Goal: Navigation & Orientation: Find specific page/section

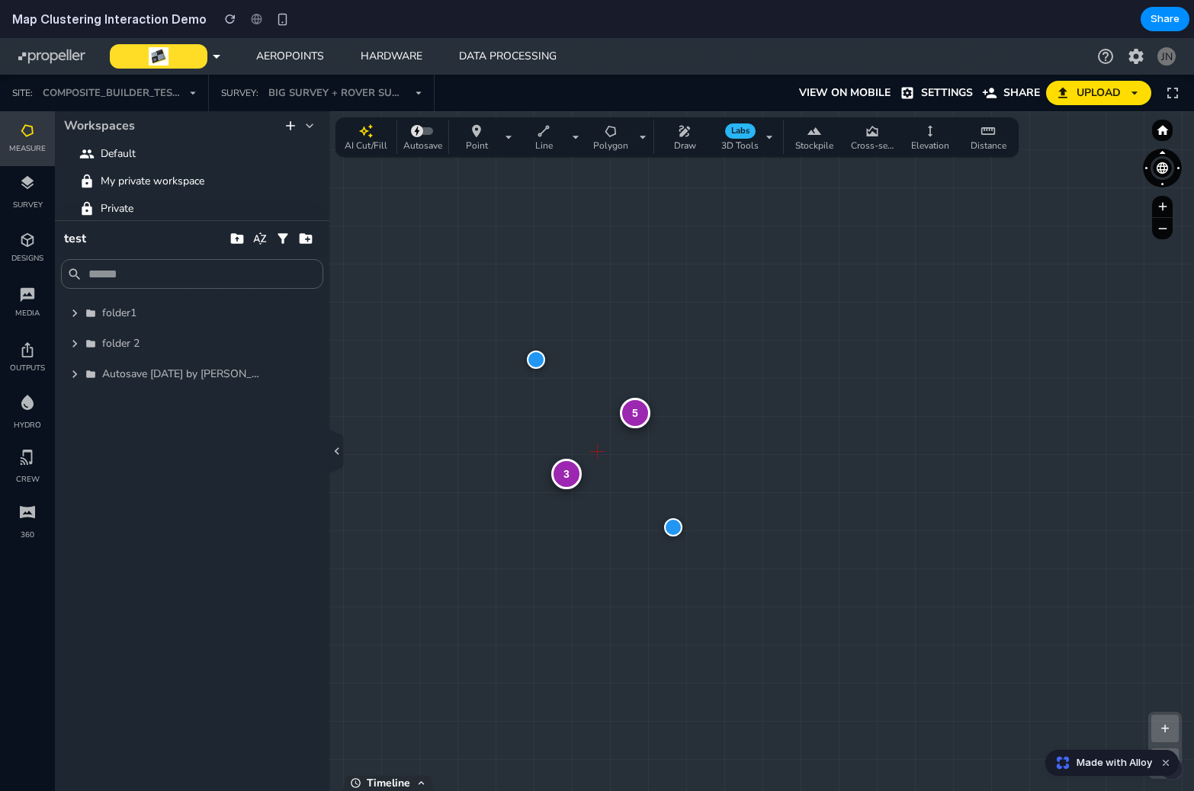
click at [638, 413] on div "5" at bounding box center [635, 413] width 30 height 30
click at [599, 450] on div "4" at bounding box center [597, 451] width 30 height 30
click at [694, 360] on div at bounding box center [688, 360] width 18 height 18
click at [603, 446] on div "4" at bounding box center [597, 451] width 30 height 30
click at [600, 457] on div "3" at bounding box center [597, 451] width 30 height 30
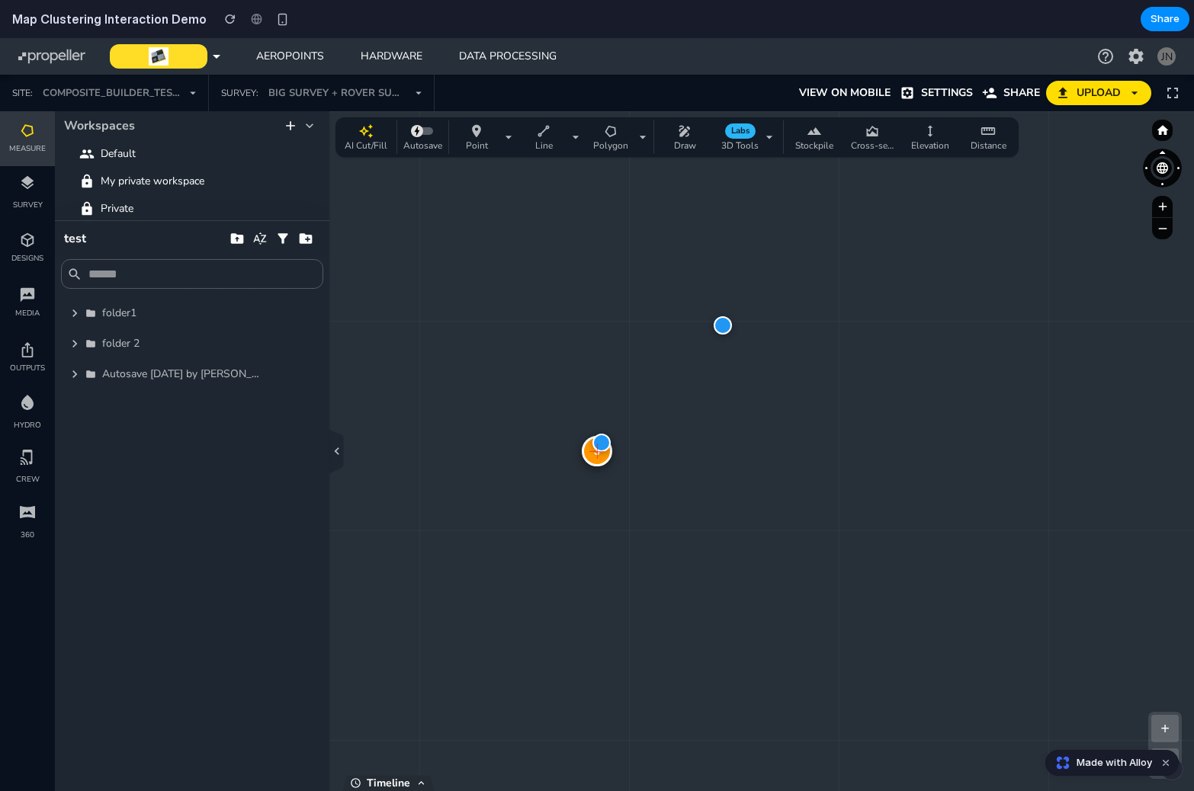
click at [597, 460] on div "3" at bounding box center [597, 451] width 30 height 30
drag, startPoint x: 729, startPoint y: 431, endPoint x: 949, endPoint y: 387, distance: 224.7
click at [949, 387] on div "3 + − Zoom: 5.5 x | Clusters: 8 | Size: 1566 x 892" at bounding box center [597, 451] width 1194 height 680
drag, startPoint x: 733, startPoint y: 416, endPoint x: 840, endPoint y: 427, distance: 107.2
click at [840, 427] on div "3 + − Zoom: 5.5 x | Clusters: 8 | Size: 1566 x 892" at bounding box center [597, 451] width 1194 height 680
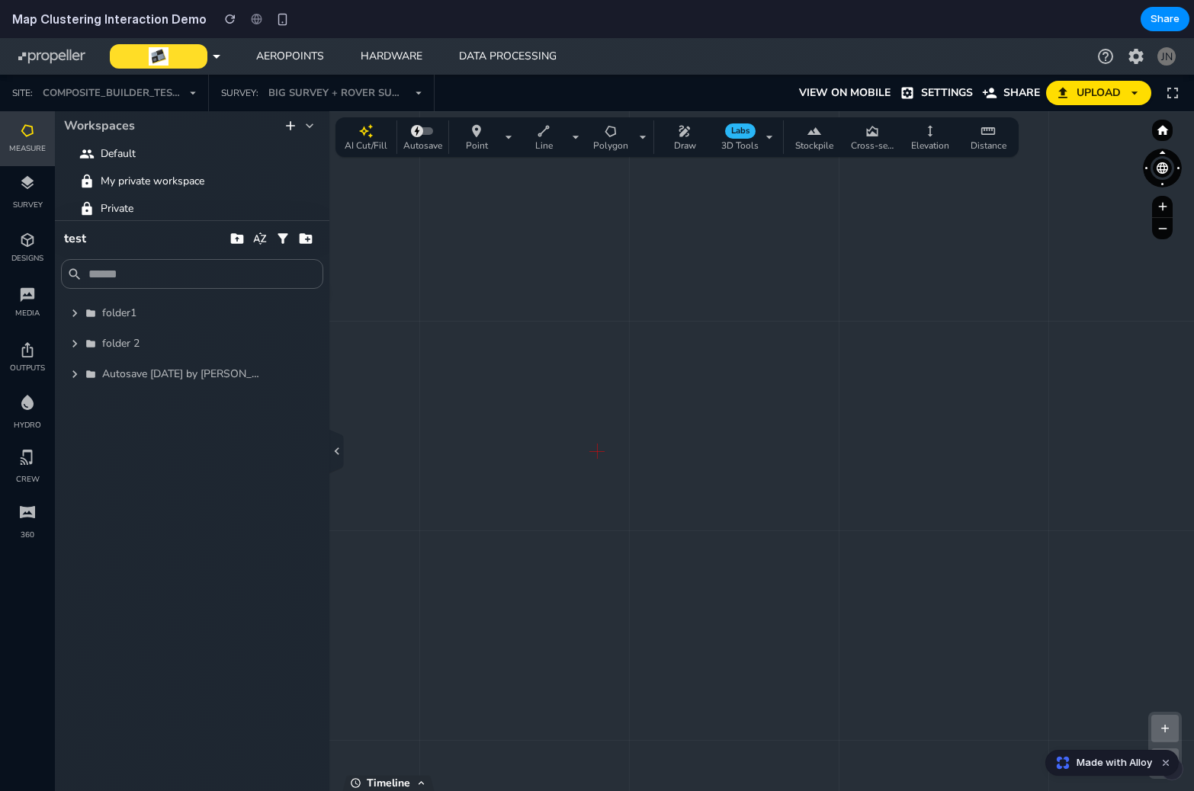
click at [1163, 764] on button "Dismiss watermark" at bounding box center [1165, 763] width 18 height 18
click at [1162, 761] on button "button" at bounding box center [1171, 769] width 23 height 23
click at [1149, 764] on div at bounding box center [1161, 441] width 51 height 649
click at [1168, 768] on div "button" at bounding box center [1171, 769] width 13 height 18
click at [1158, 752] on div at bounding box center [1161, 441] width 51 height 649
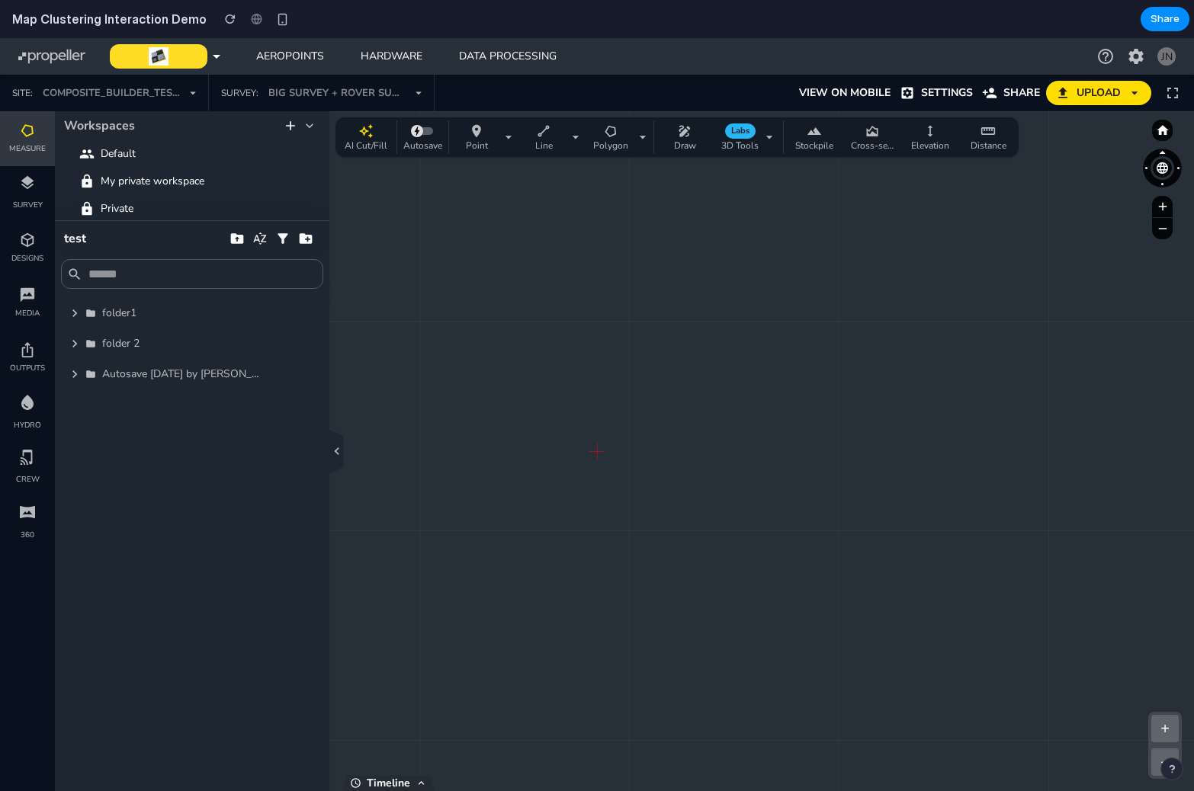
click at [553, 601] on div "3 + − Zoom: 5.5 x | Clusters: 8 | Size: 1566 x 892" at bounding box center [597, 451] width 1194 height 680
click at [674, 523] on div at bounding box center [673, 527] width 18 height 18
click at [573, 479] on div "3" at bounding box center [566, 474] width 30 height 30
click at [631, 374] on div at bounding box center [635, 375] width 18 height 18
click at [633, 373] on div at bounding box center [635, 375] width 18 height 18
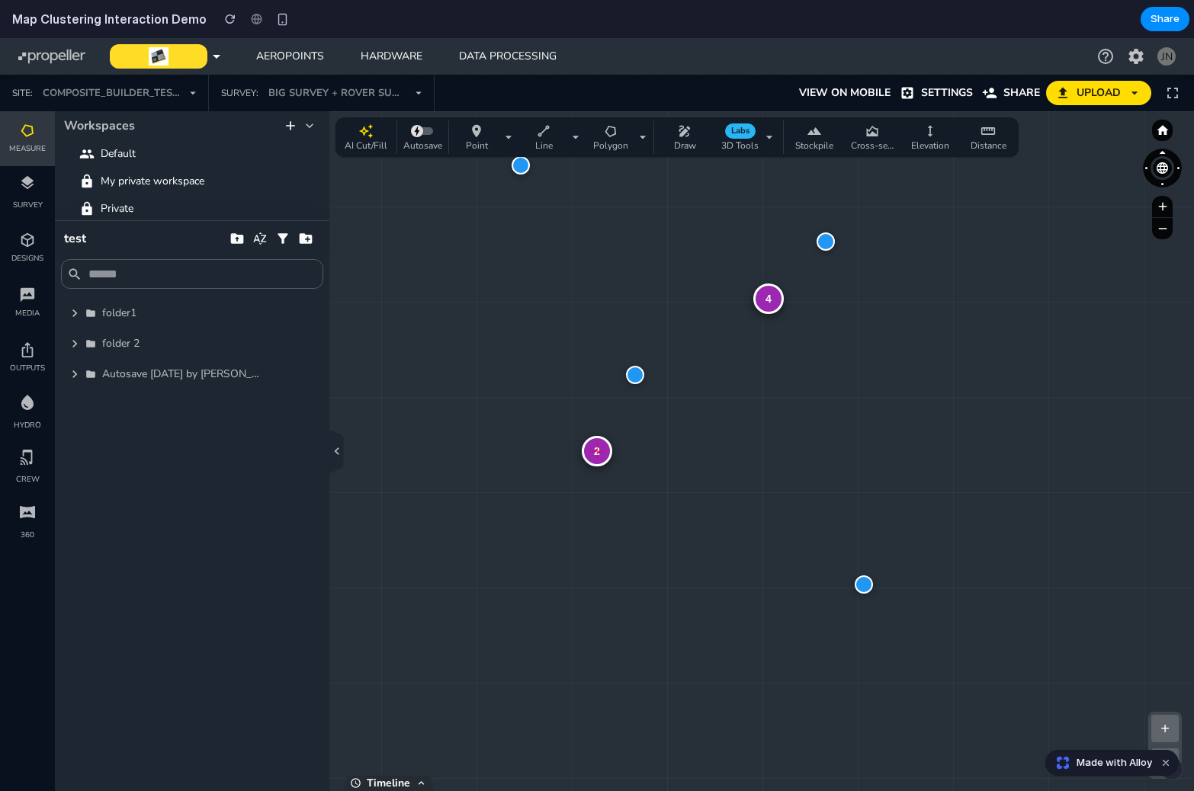
click at [593, 452] on div "2" at bounding box center [597, 451] width 30 height 30
click at [598, 454] on div "2" at bounding box center [597, 451] width 30 height 30
click at [596, 454] on div at bounding box center [588, 459] width 18 height 18
click at [809, 362] on div "3 + − Zoom: 5.5 x | Clusters: 8 | Size: 1566 x 892" at bounding box center [597, 451] width 1194 height 680
drag, startPoint x: 959, startPoint y: 239, endPoint x: 764, endPoint y: 438, distance: 278.6
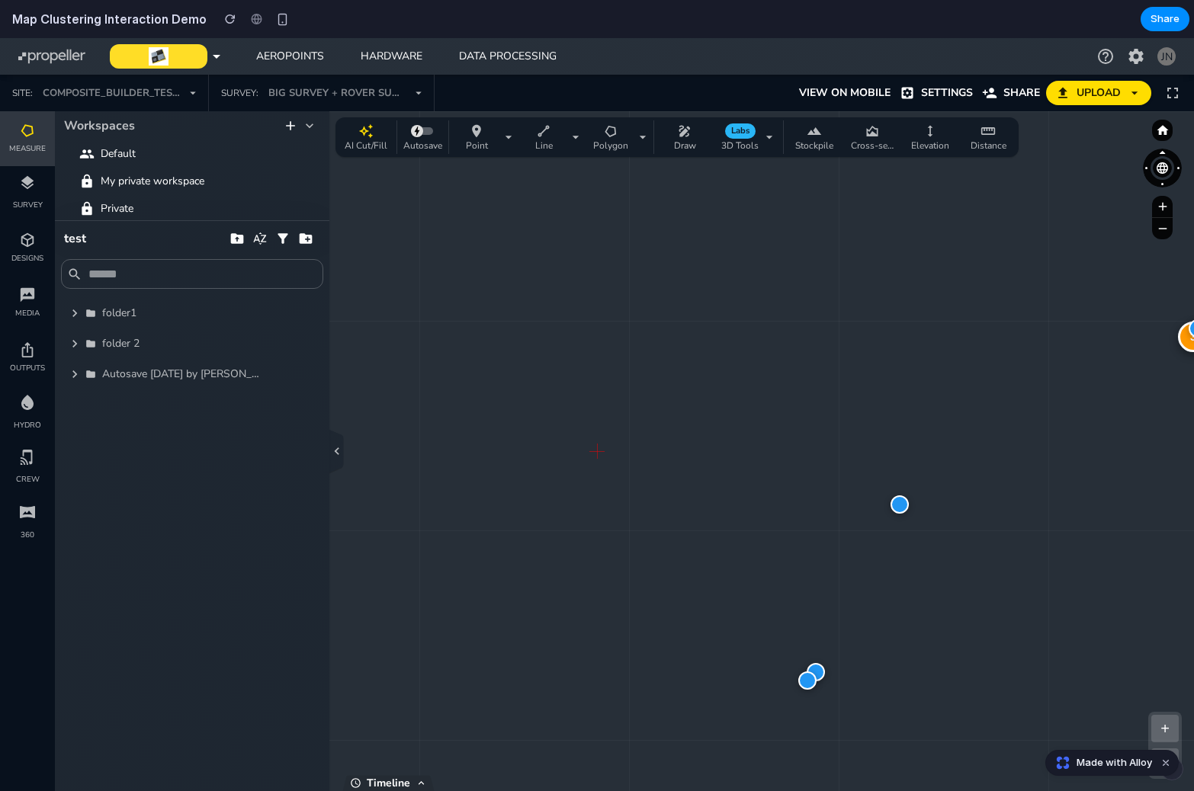
click at [742, 460] on div "3 + − Zoom: 5.5 x | Clusters: 8 | Size: 1566 x 892" at bounding box center [597, 451] width 1194 height 680
drag, startPoint x: 866, startPoint y: 375, endPoint x: 541, endPoint y: 372, distance: 324.7
click at [541, 372] on div "+ − Zoom: 5.5 x | Clusters: 8 | Size: 1566 x 892" at bounding box center [597, 451] width 1194 height 680
drag, startPoint x: 910, startPoint y: 388, endPoint x: 1087, endPoint y: 393, distance: 176.9
click at [1087, 393] on div "+ − Zoom: 5.5 x | Clusters: 8 | Size: 1566 x 892" at bounding box center [597, 451] width 1194 height 680
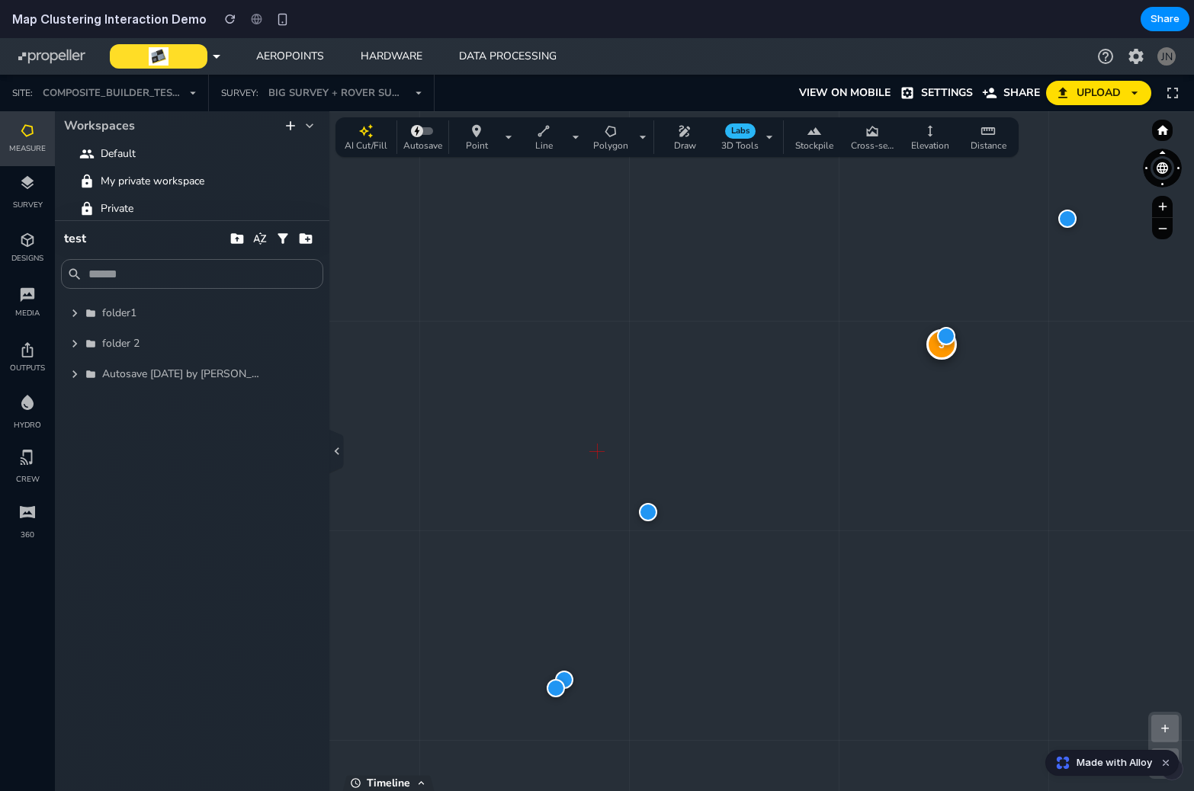
drag, startPoint x: 618, startPoint y: 371, endPoint x: 1027, endPoint y: 386, distance: 409.5
click at [1024, 386] on div "3 + − Zoom: 5.5 x | Clusters: 8 | Size: 1566 x 892" at bounding box center [597, 451] width 1194 height 680
click at [875, 349] on div at bounding box center [873, 342] width 18 height 18
